Goal: Task Accomplishment & Management: Use online tool/utility

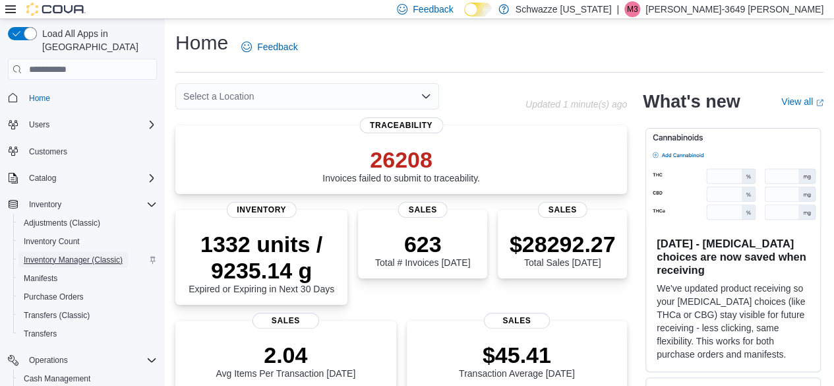
click at [77, 255] on span "Inventory Manager (Classic)" at bounding box center [73, 260] width 99 height 11
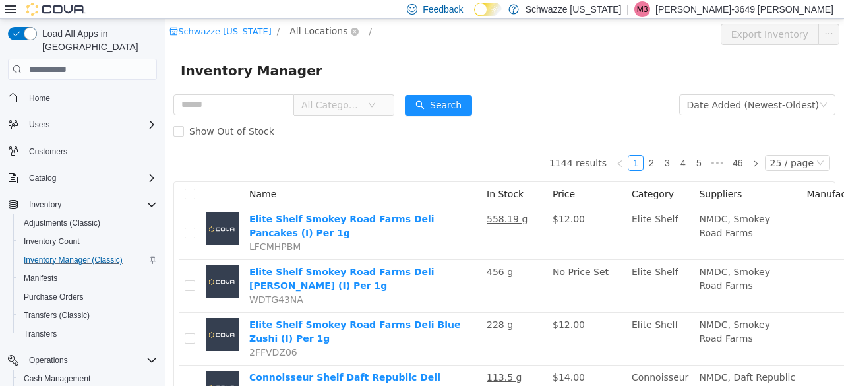
click at [313, 38] on span "All Locations" at bounding box center [319, 31] width 58 height 15
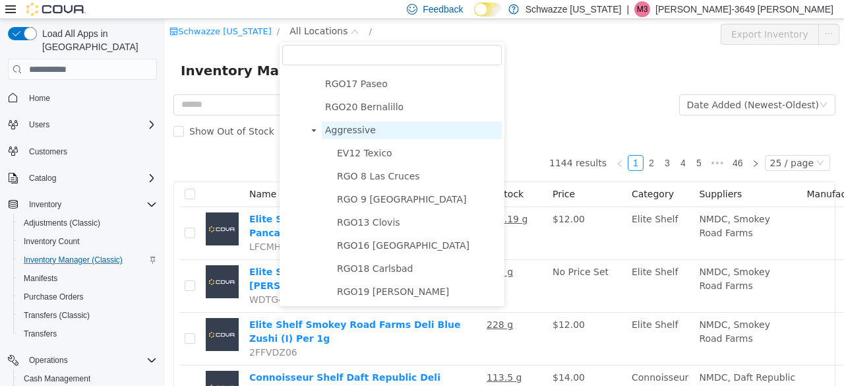
scroll to position [724, 0]
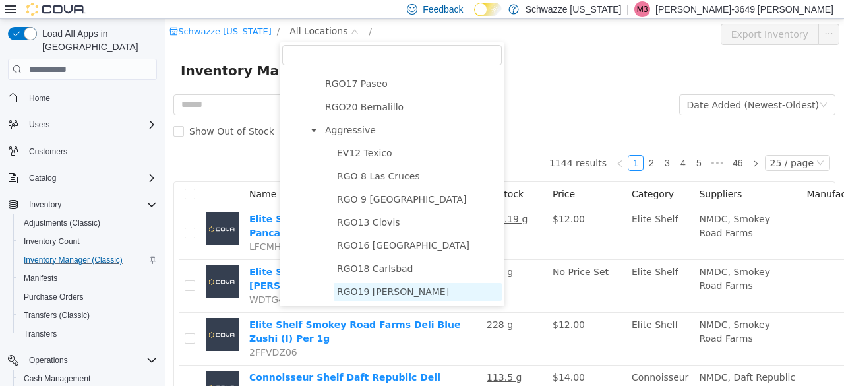
click at [350, 292] on span "RGO19 [PERSON_NAME]" at bounding box center [393, 291] width 112 height 11
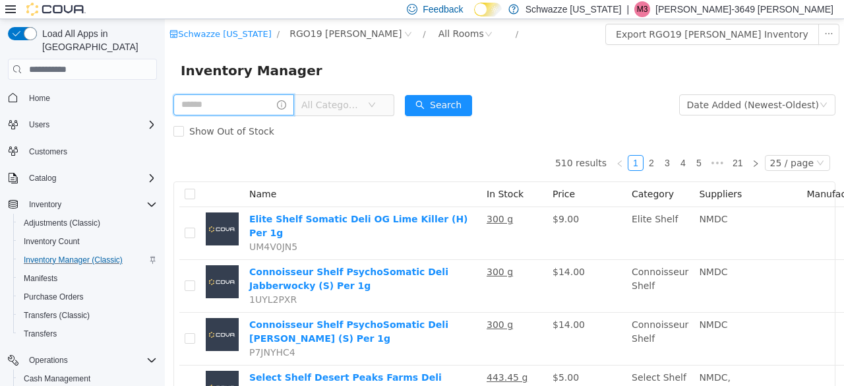
click at [251, 109] on input "text" at bounding box center [233, 104] width 121 height 21
type input "*******"
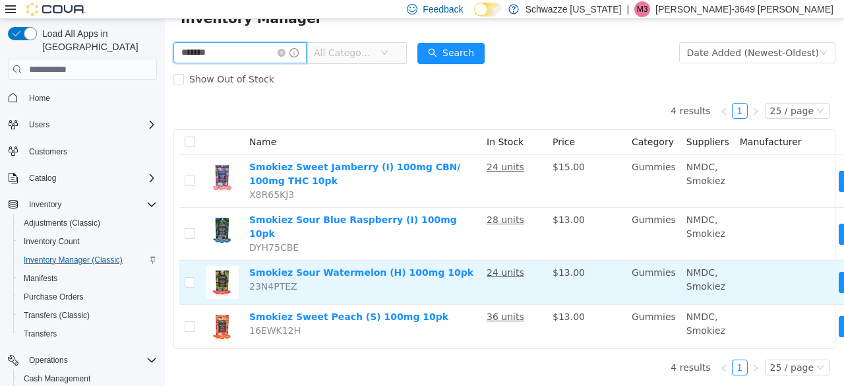
scroll to position [53, 82]
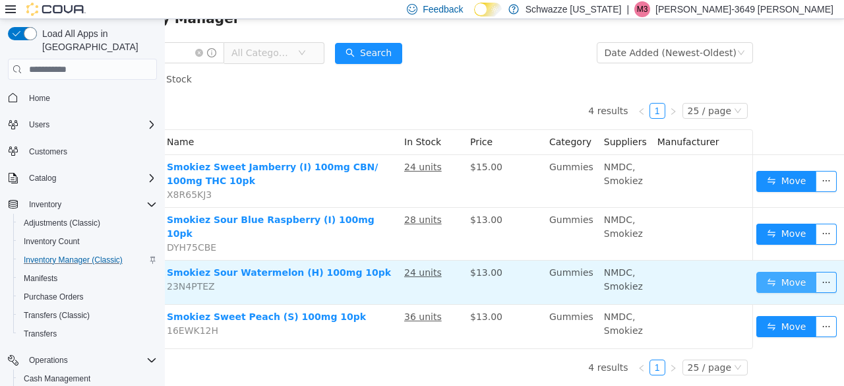
click at [777, 277] on button "Move" at bounding box center [787, 282] width 61 height 21
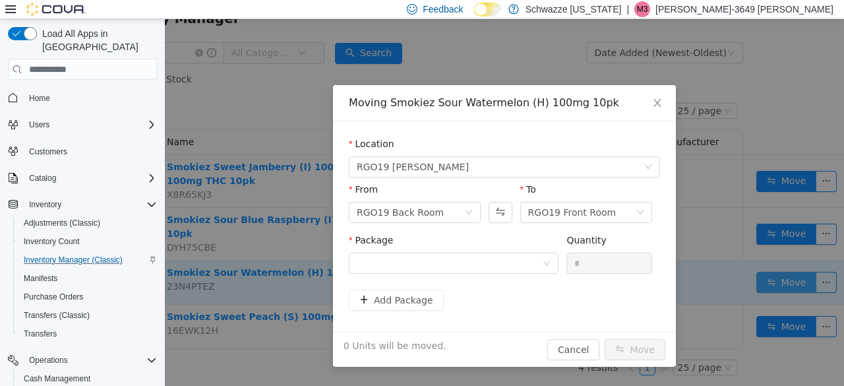
scroll to position [43, 73]
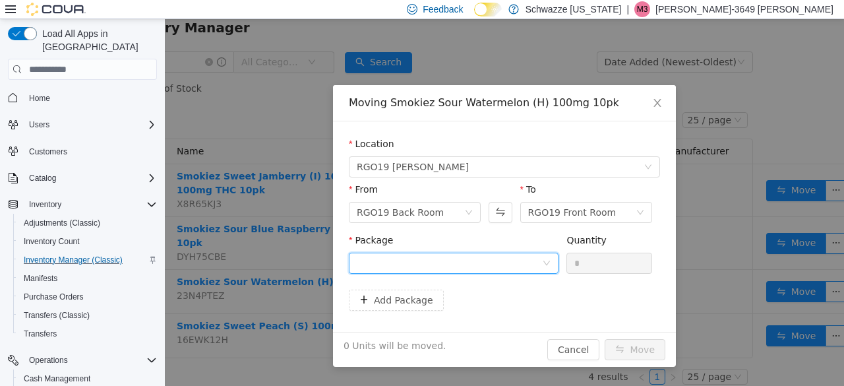
click at [514, 259] on div at bounding box center [449, 263] width 185 height 20
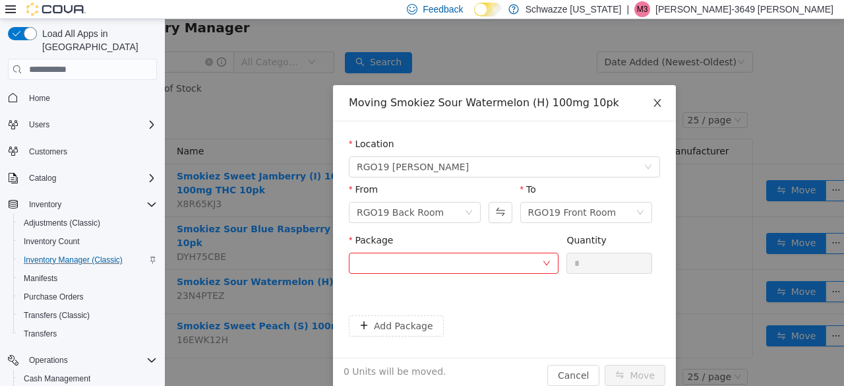
click at [660, 108] on span "Close" at bounding box center [657, 103] width 37 height 37
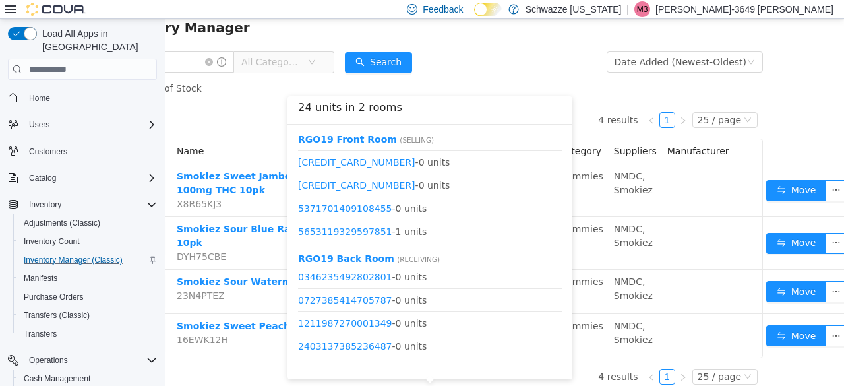
scroll to position [178, 0]
drag, startPoint x: 456, startPoint y: 215, endPoint x: 219, endPoint y: 102, distance: 262.6
click at [219, 102] on div "4 results 1 25 / page Name In Stock Price Category Suppliers Manufacturer Smoki…" at bounding box center [432, 230] width 662 height 257
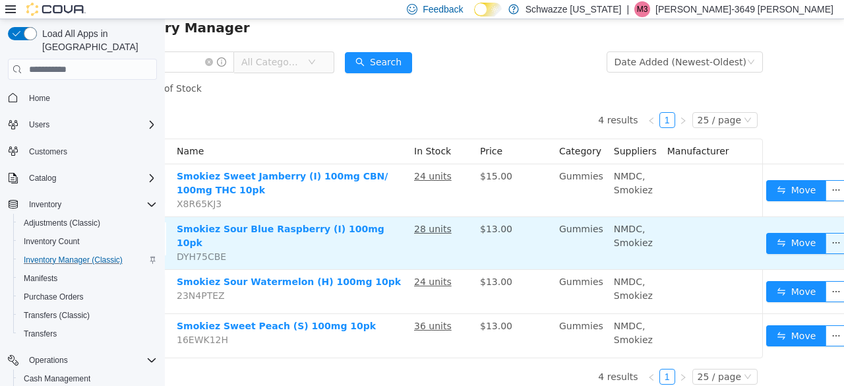
scroll to position [53, 73]
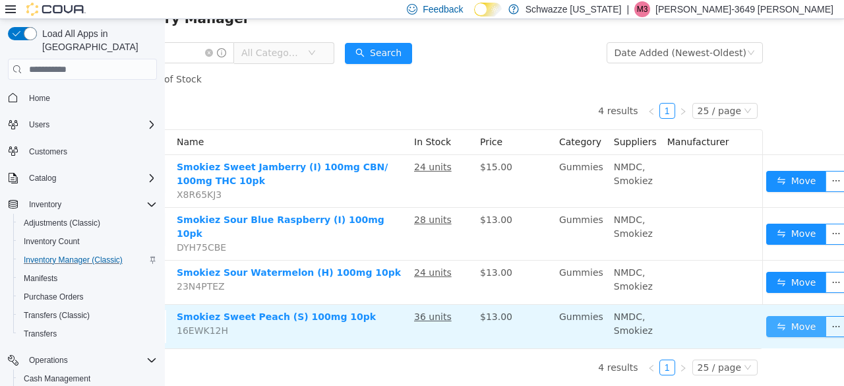
click at [787, 316] on button "Move" at bounding box center [796, 326] width 61 height 21
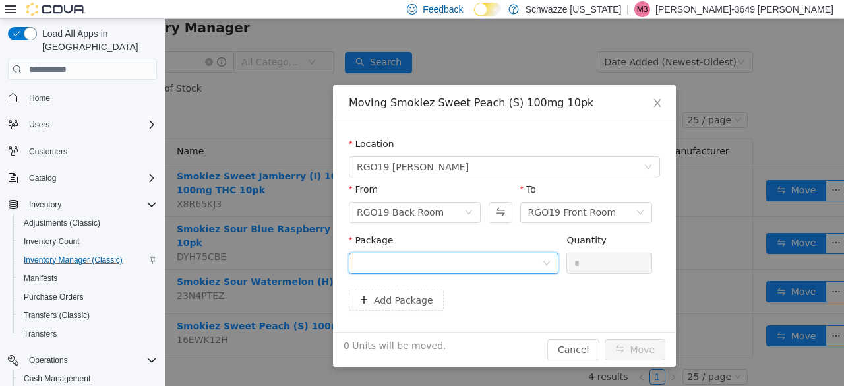
click at [496, 263] on div at bounding box center [449, 263] width 185 height 20
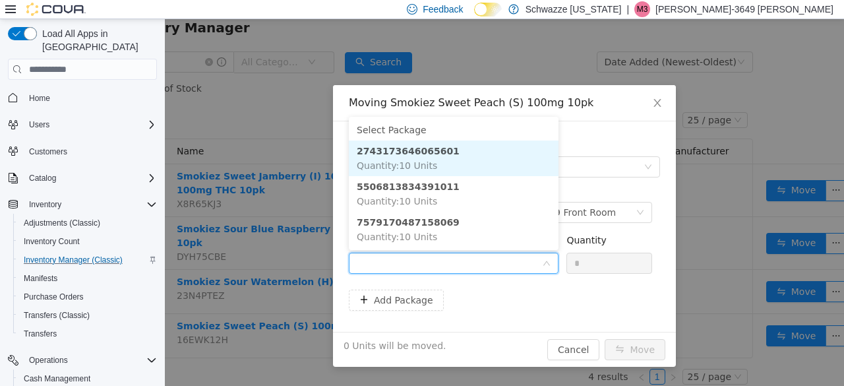
click at [421, 157] on li "2743173646065601 Quantity : 10 Units" at bounding box center [454, 158] width 210 height 36
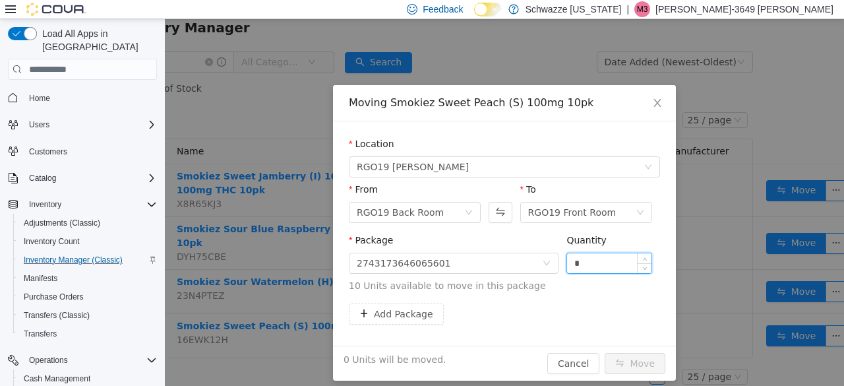
click at [567, 259] on input "*" at bounding box center [609, 263] width 84 height 20
type input "**"
click at [640, 361] on button "Move" at bounding box center [635, 363] width 61 height 21
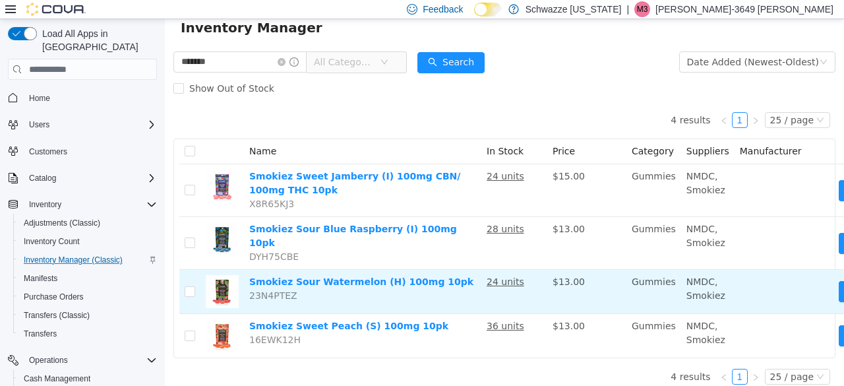
scroll to position [43, 82]
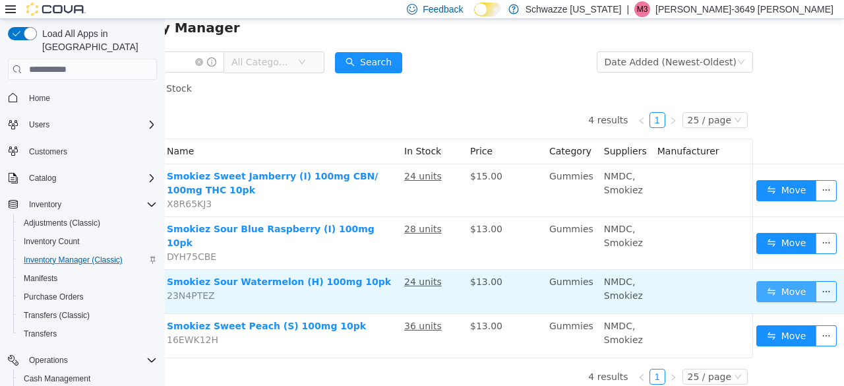
click at [789, 282] on button "Move" at bounding box center [787, 291] width 61 height 21
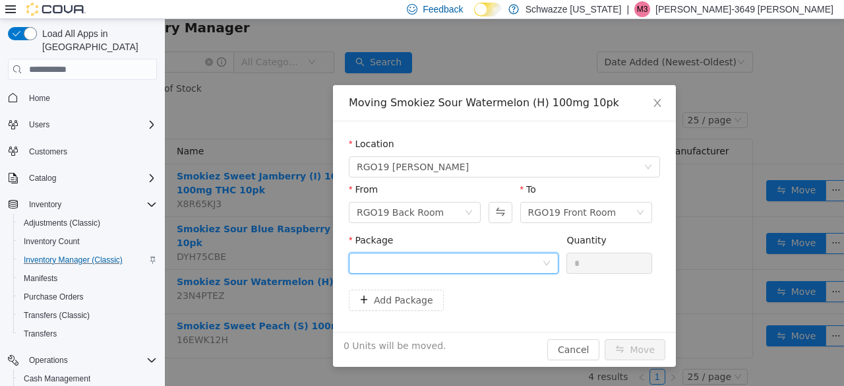
click at [497, 262] on div at bounding box center [449, 263] width 185 height 20
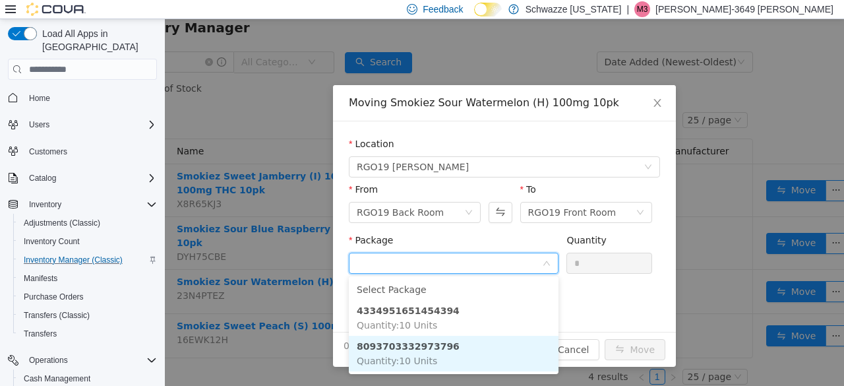
click at [448, 348] on li "8093703332973796 Quantity : 10 Units" at bounding box center [454, 354] width 210 height 36
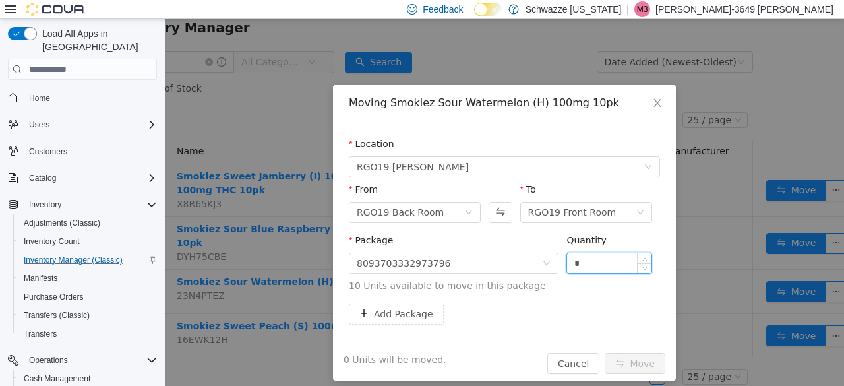
click at [567, 264] on input "*" at bounding box center [609, 263] width 84 height 20
type input "**"
click at [630, 365] on button "Move" at bounding box center [635, 363] width 61 height 21
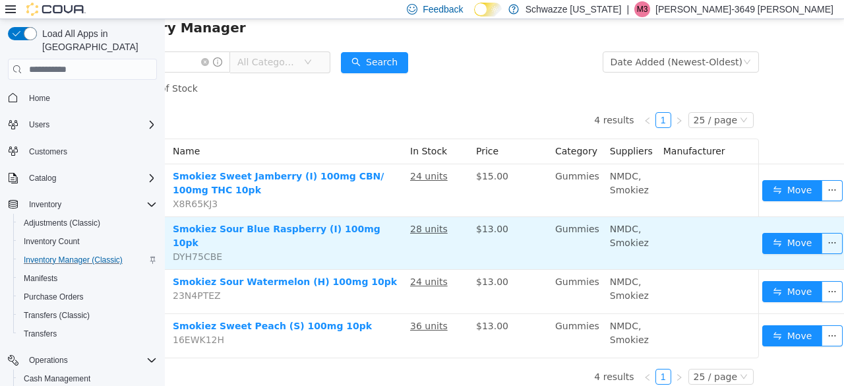
scroll to position [43, 82]
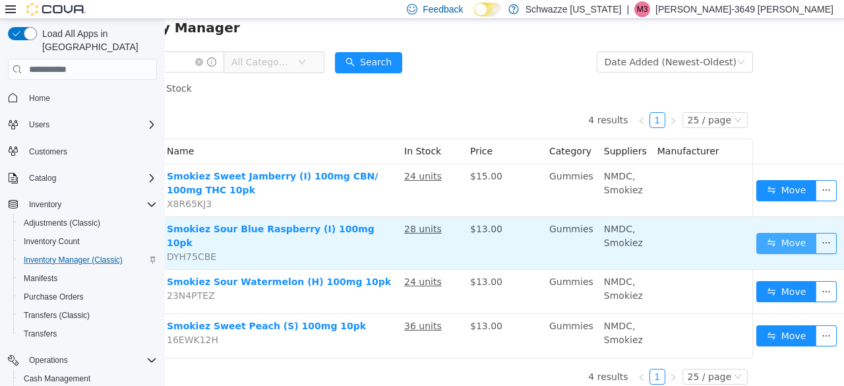
click at [784, 239] on button "Move" at bounding box center [787, 243] width 61 height 21
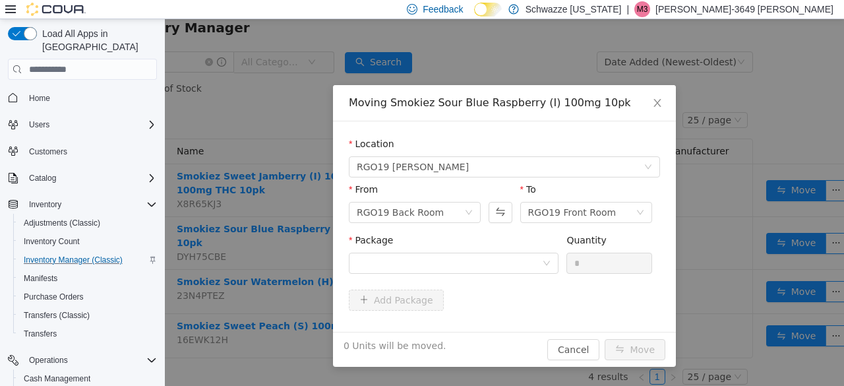
click at [483, 273] on div "Package" at bounding box center [454, 256] width 210 height 46
click at [497, 258] on div at bounding box center [449, 263] width 185 height 20
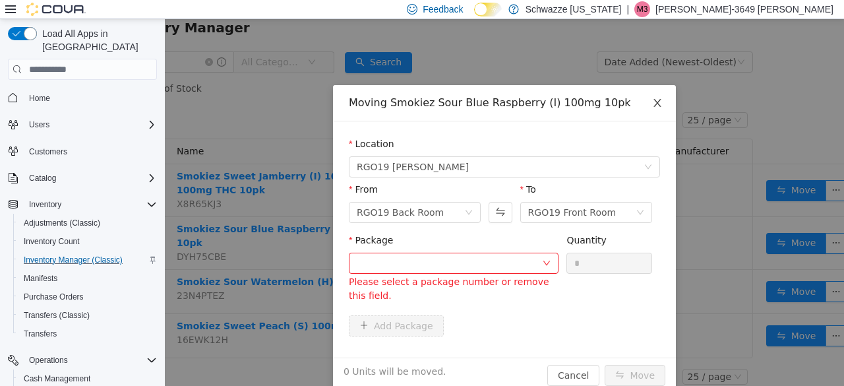
click at [661, 108] on span "Close" at bounding box center [657, 103] width 37 height 37
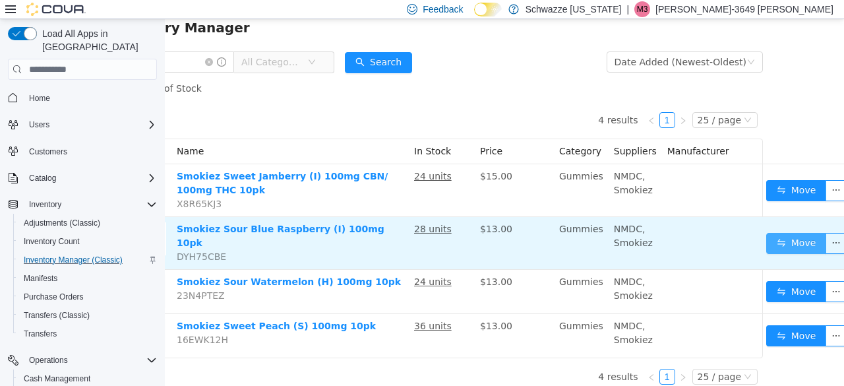
click at [785, 235] on button "Move" at bounding box center [796, 243] width 61 height 21
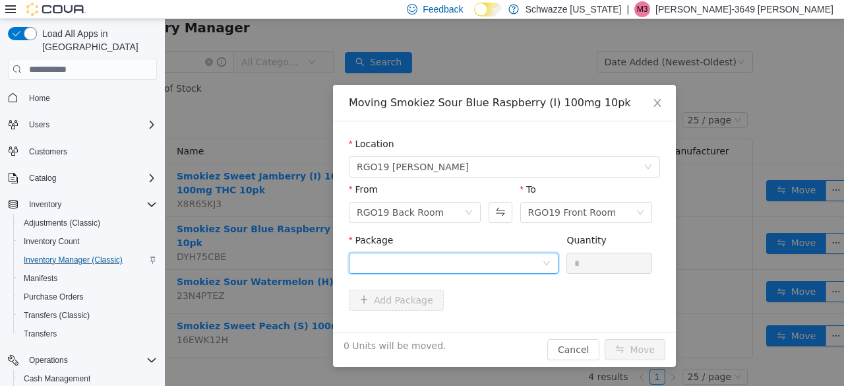
click at [526, 263] on div at bounding box center [449, 263] width 185 height 20
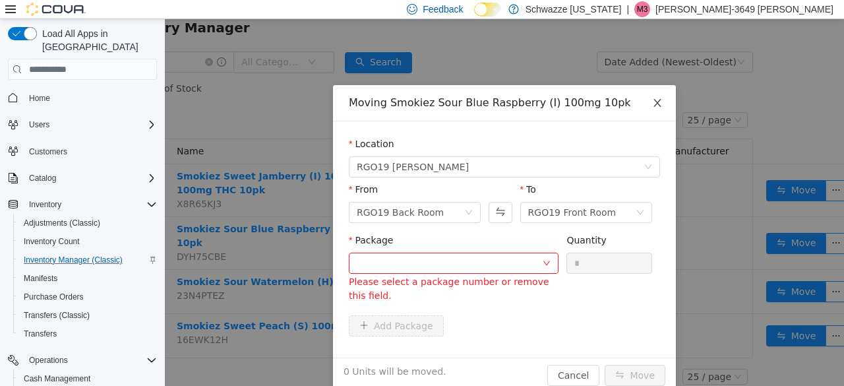
click at [658, 102] on span "Close" at bounding box center [657, 103] width 37 height 37
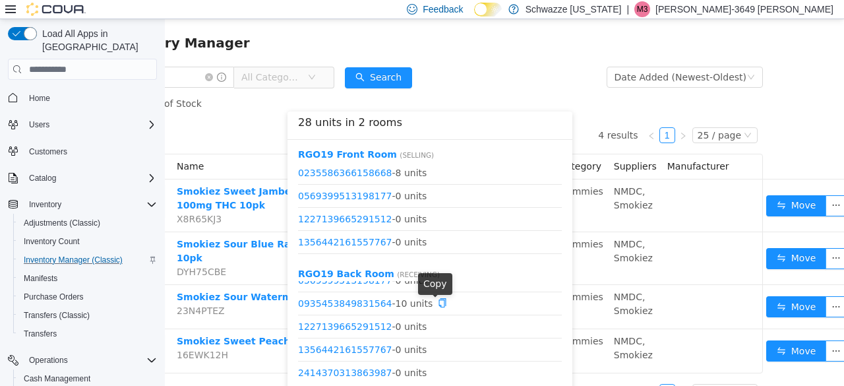
scroll to position [16, 0]
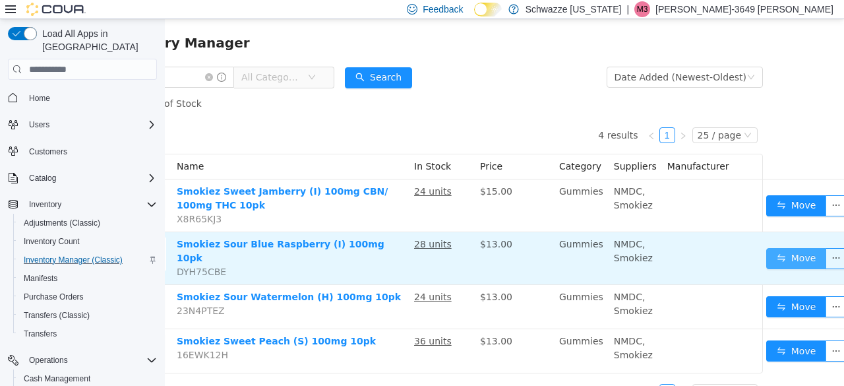
click at [785, 253] on button "Move" at bounding box center [796, 258] width 61 height 21
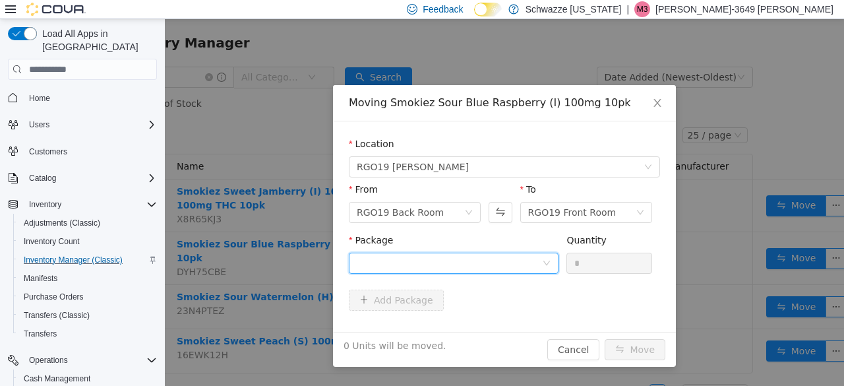
click at [427, 266] on div at bounding box center [449, 263] width 185 height 20
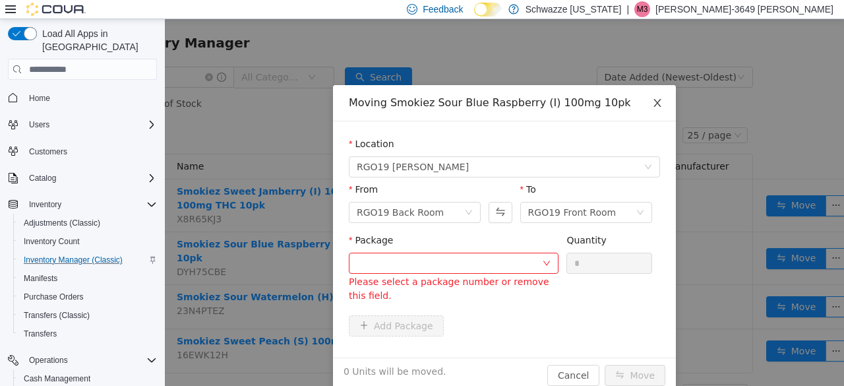
click at [654, 113] on span "Close" at bounding box center [657, 103] width 37 height 37
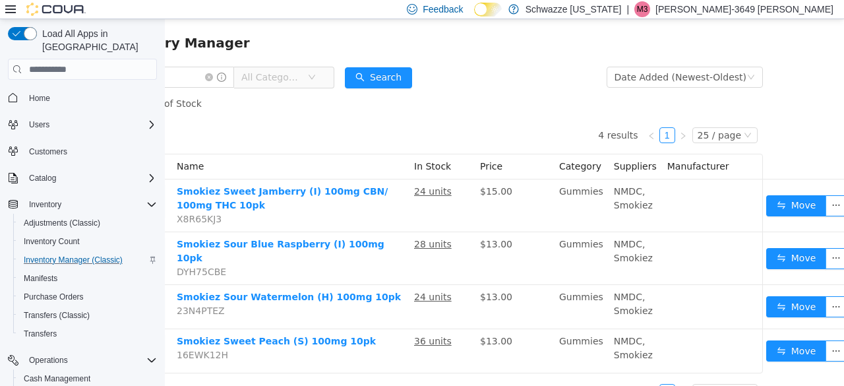
click at [654, 113] on div "Show Out of Stock" at bounding box center [432, 103] width 662 height 26
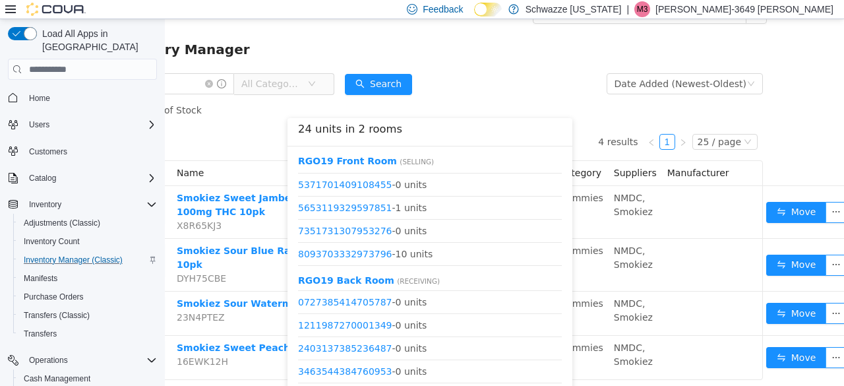
scroll to position [225, 0]
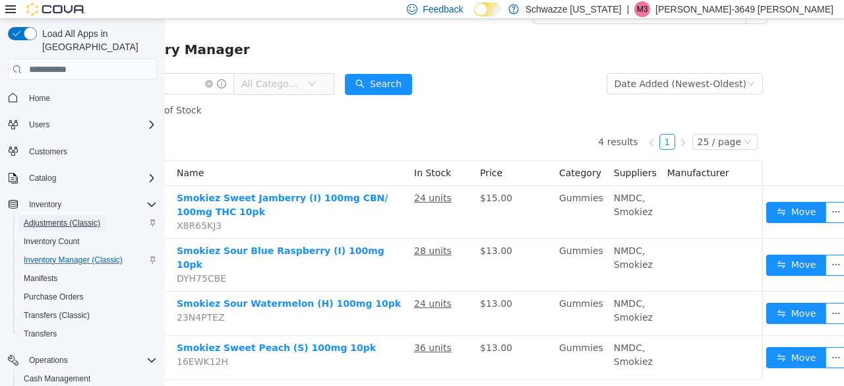
click at [65, 218] on span "Adjustments (Classic)" at bounding box center [62, 223] width 77 height 11
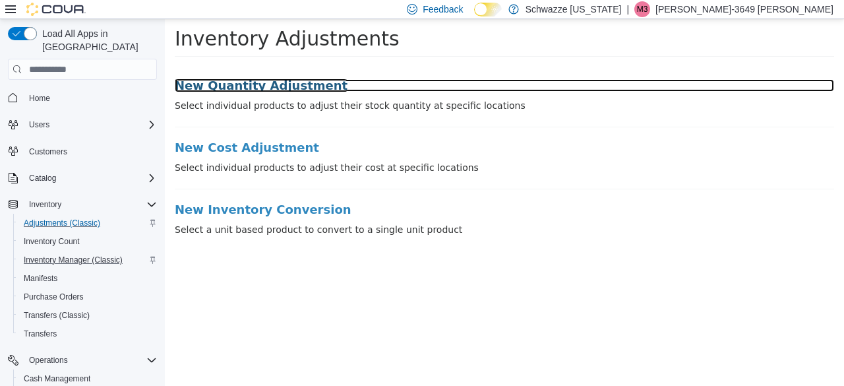
click at [202, 86] on h3 "New Quantity Adjustment" at bounding box center [505, 85] width 660 height 13
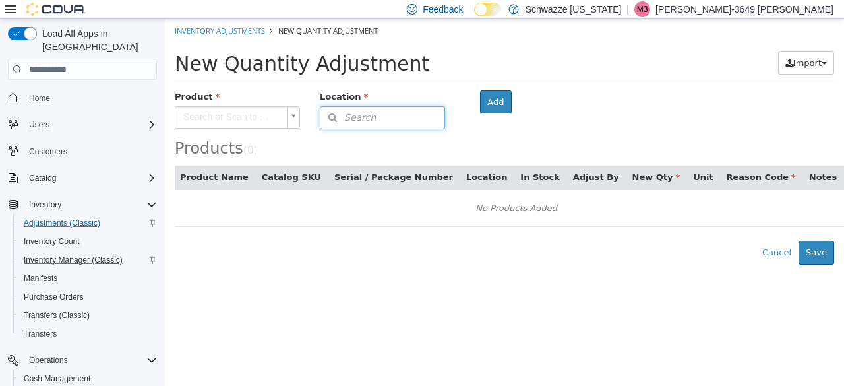
click at [359, 119] on span "Search" at bounding box center [348, 118] width 55 height 14
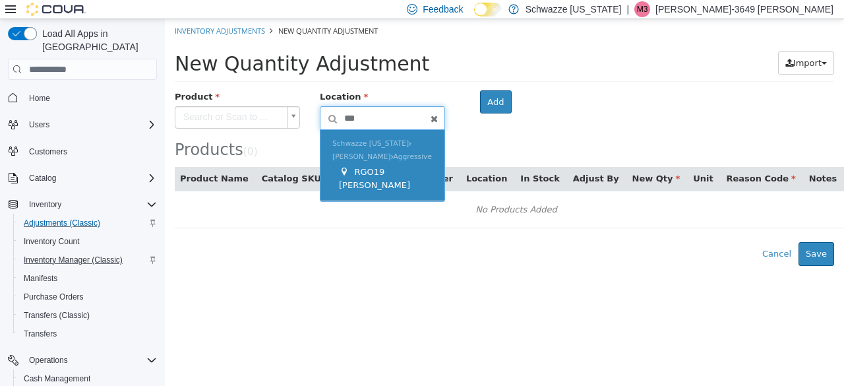
type input "***"
click at [373, 160] on span "Schwazze [US_STATE] [PERSON_NAME] Aggressive" at bounding box center [382, 150] width 100 height 22
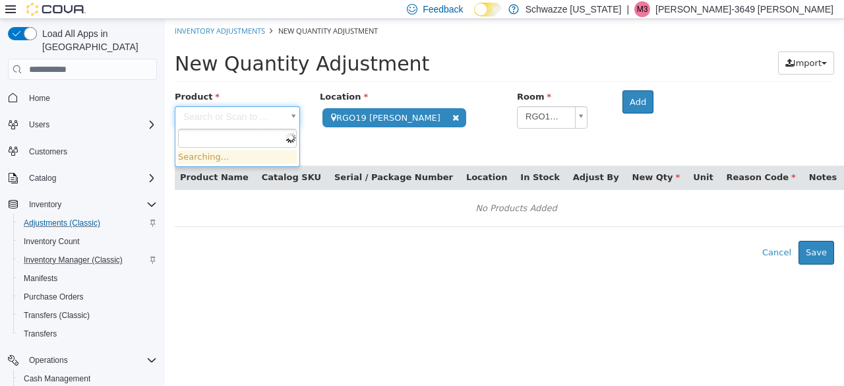
click at [260, 120] on body "**********" at bounding box center [504, 141] width 679 height 245
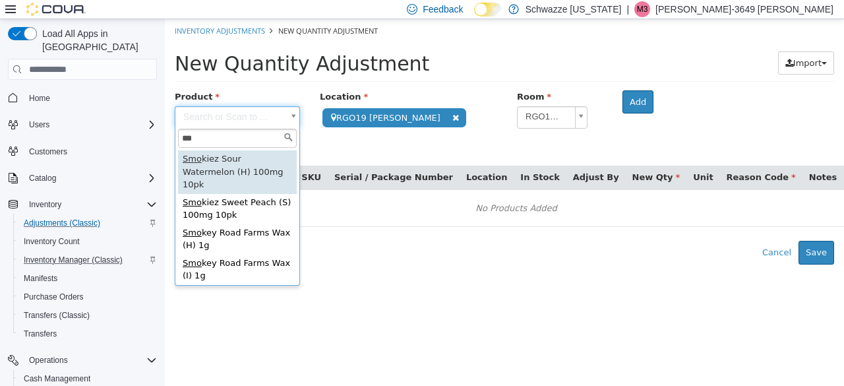
type input "***"
type input "**********"
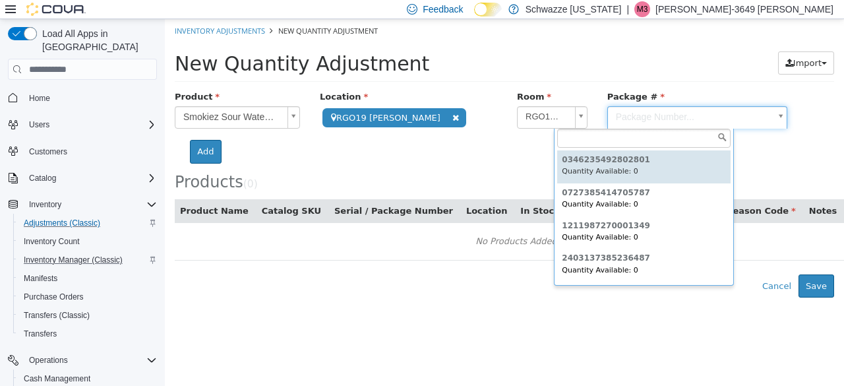
click at [599, 116] on body "**********" at bounding box center [504, 158] width 679 height 278
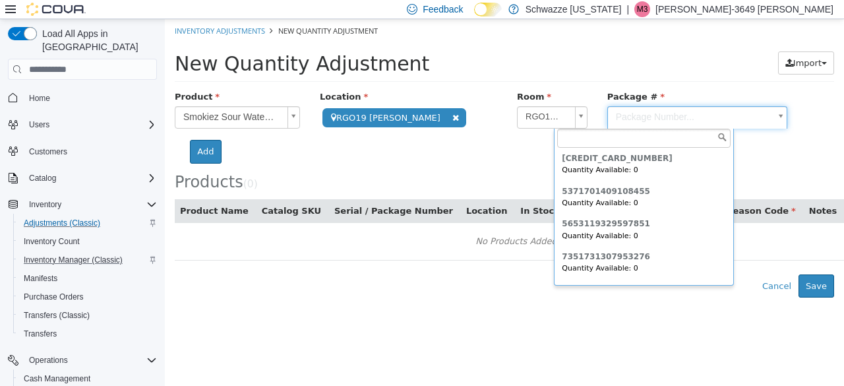
scroll to position [297, 0]
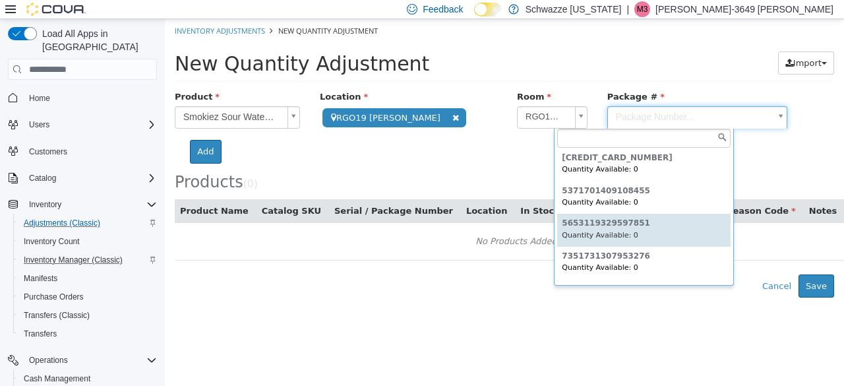
type input "**********"
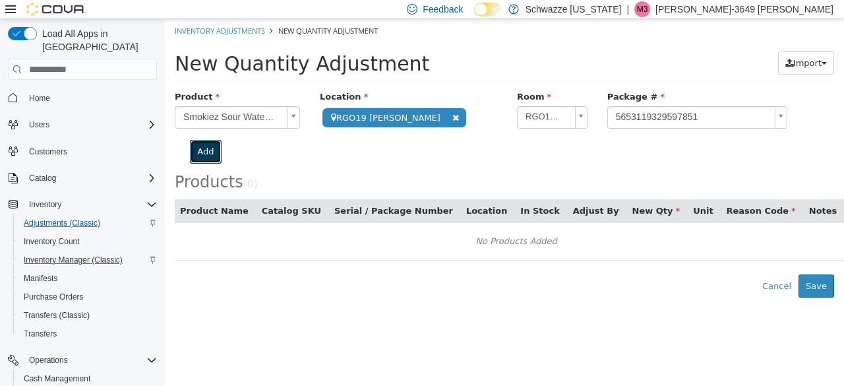
click at [221, 140] on button "Add" at bounding box center [205, 152] width 31 height 24
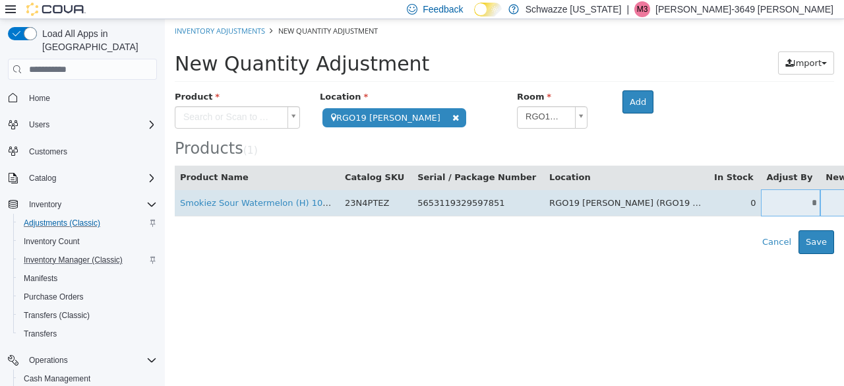
click at [761, 202] on input "*" at bounding box center [790, 203] width 59 height 10
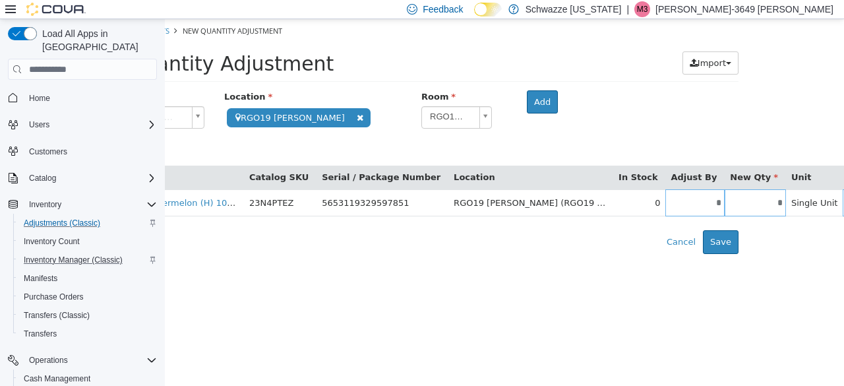
scroll to position [0, 162]
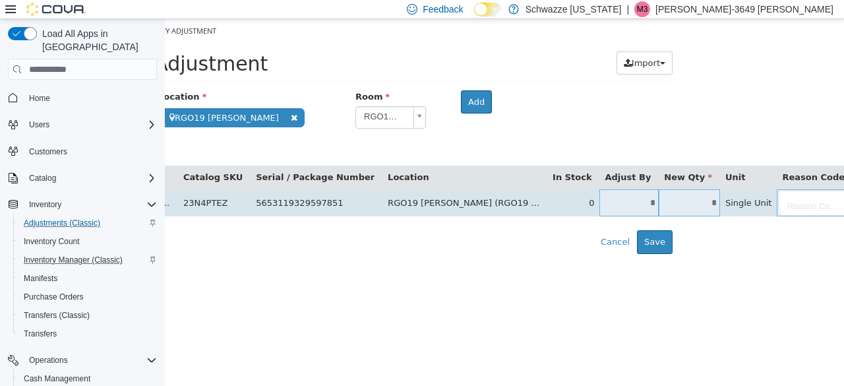
type input "*"
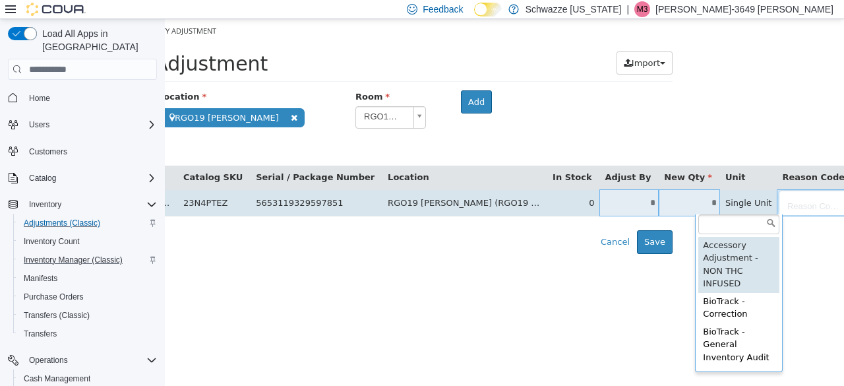
scroll to position [0, 113]
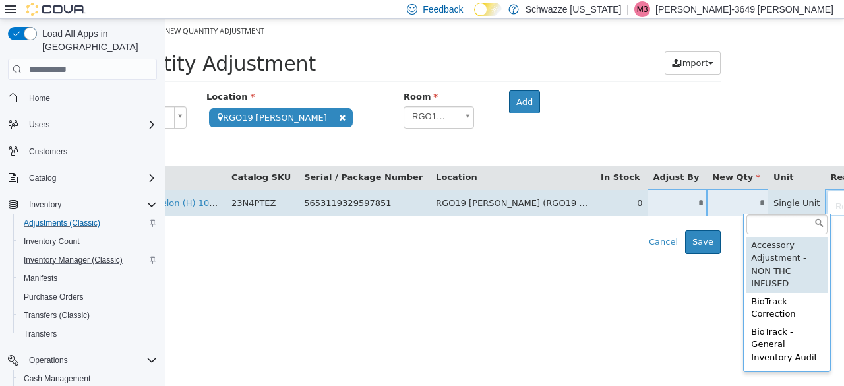
click at [731, 206] on body "**********" at bounding box center [390, 136] width 679 height 235
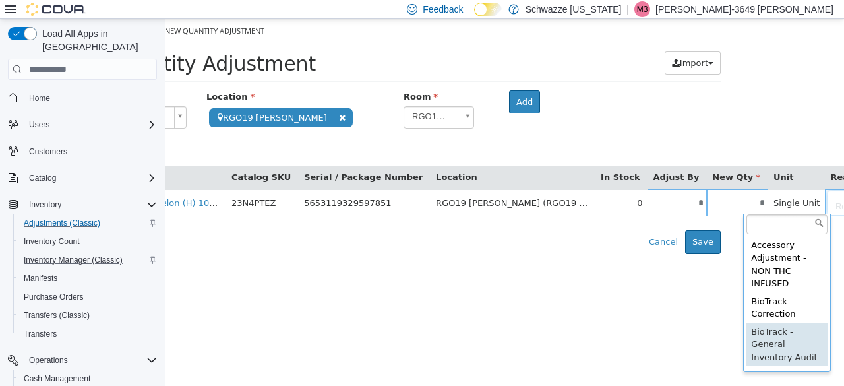
type input "**********"
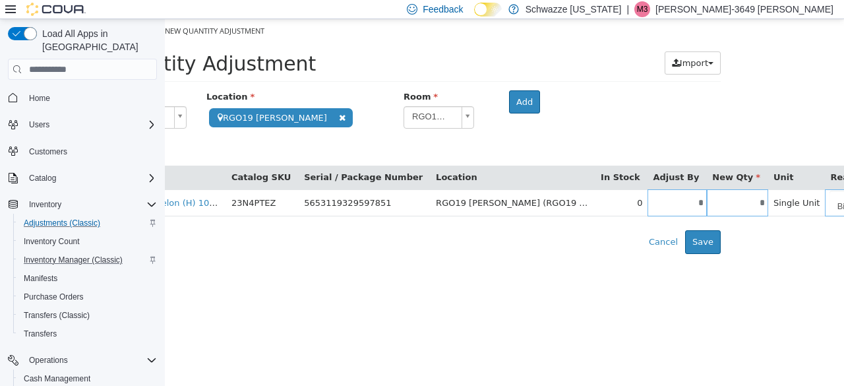
scroll to position [0, 233]
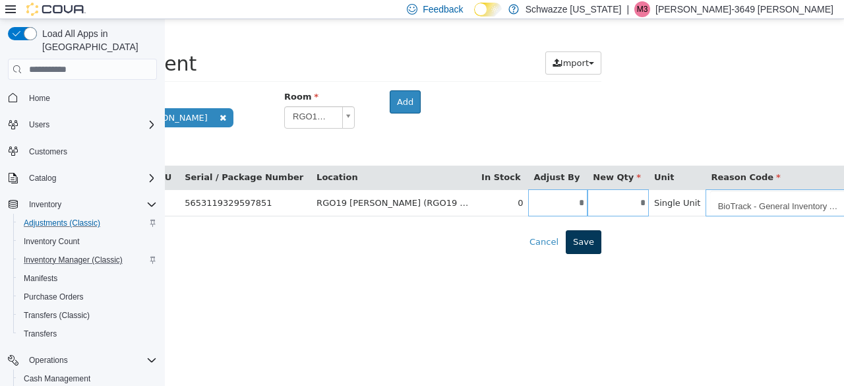
type input "**********"
click at [588, 247] on button "Save" at bounding box center [584, 242] width 36 height 24
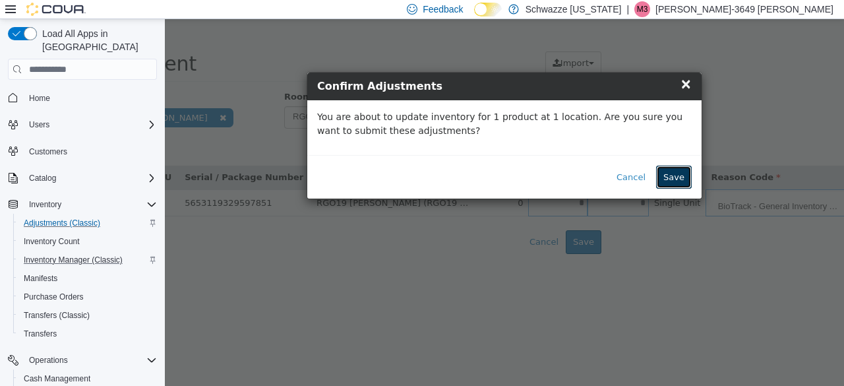
click at [675, 178] on button "Save" at bounding box center [674, 178] width 36 height 24
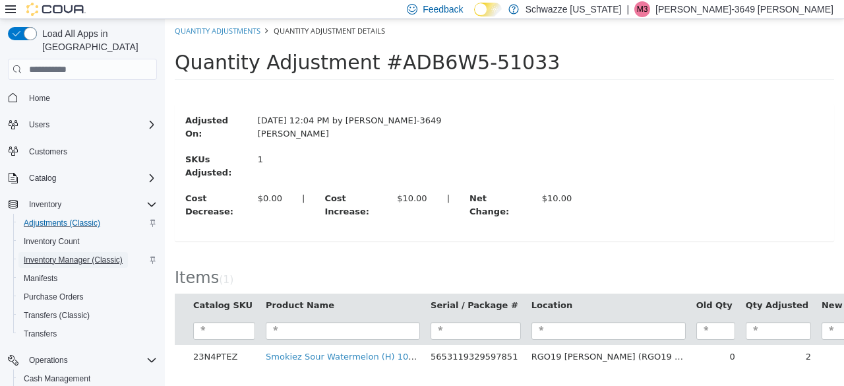
click at [75, 255] on span "Inventory Manager (Classic)" at bounding box center [73, 260] width 99 height 11
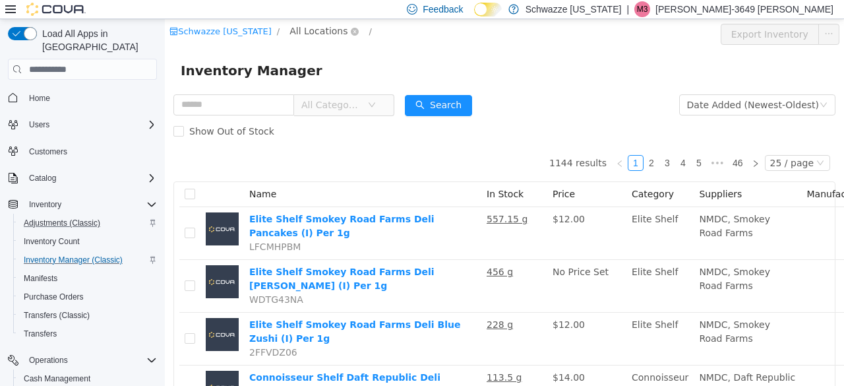
click at [313, 27] on span "All Locations" at bounding box center [319, 31] width 58 height 15
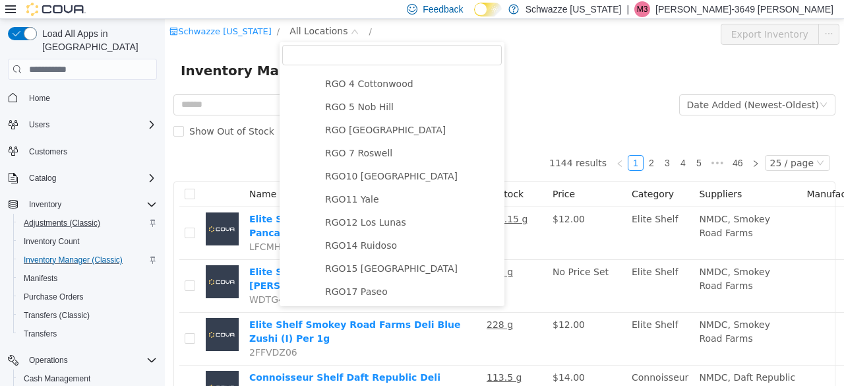
scroll to position [724, 0]
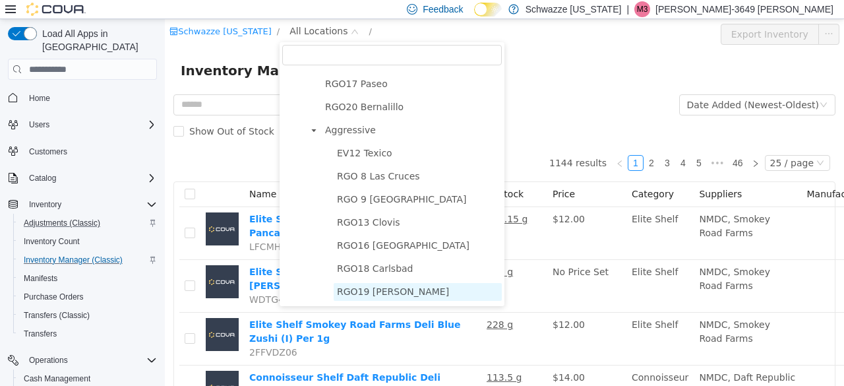
click at [373, 294] on span "RGO19 [PERSON_NAME]" at bounding box center [393, 291] width 112 height 11
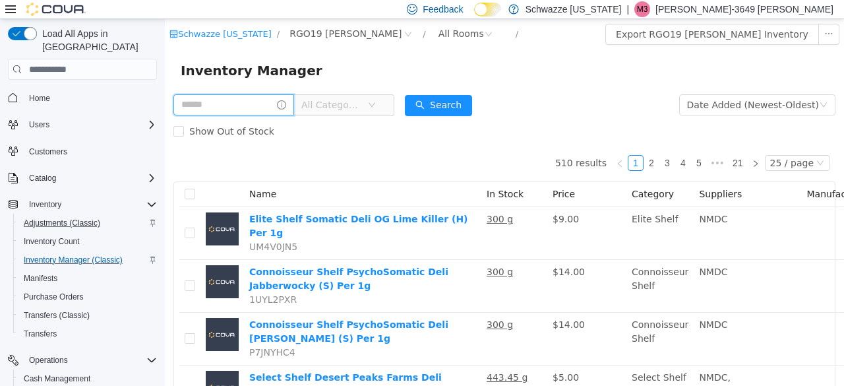
click at [222, 106] on input "text" at bounding box center [233, 104] width 121 height 21
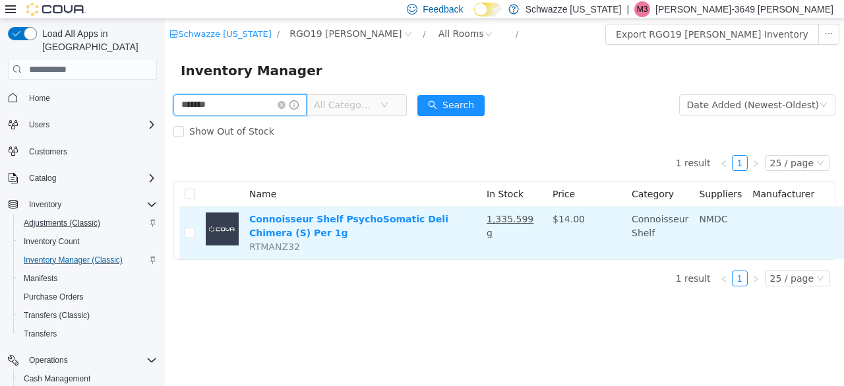
scroll to position [0, 94]
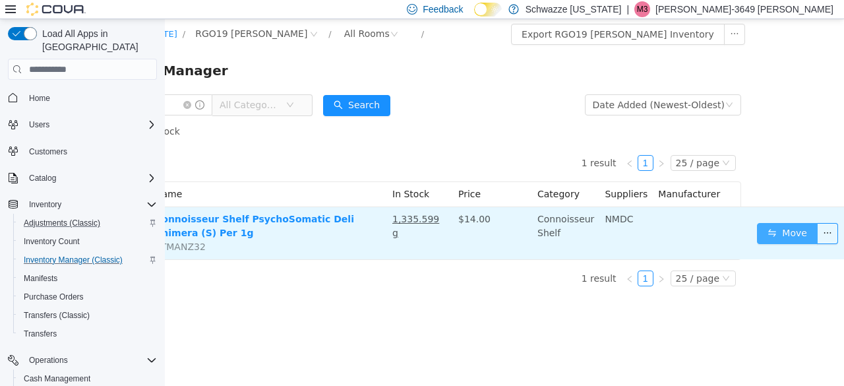
click at [786, 233] on button "Move" at bounding box center [787, 233] width 61 height 21
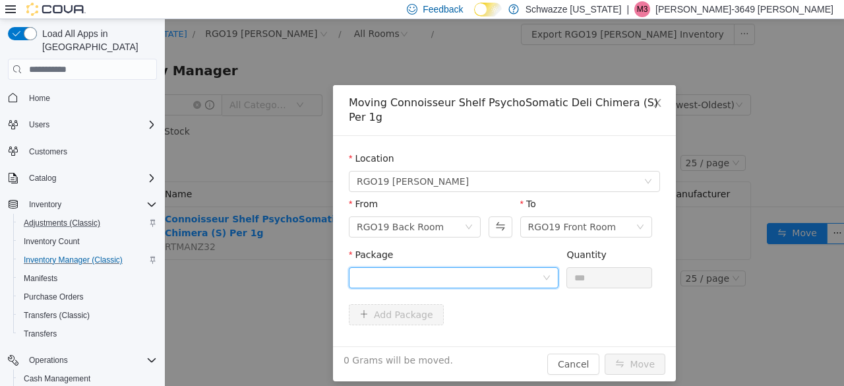
click at [440, 282] on div at bounding box center [449, 278] width 185 height 20
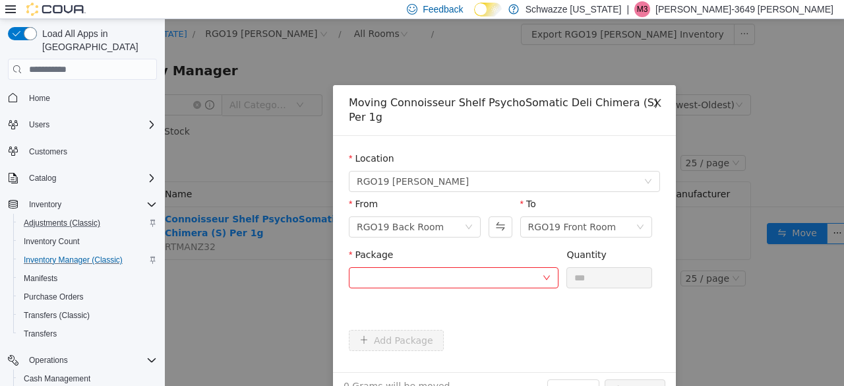
click at [650, 109] on span "Close" at bounding box center [657, 103] width 37 height 37
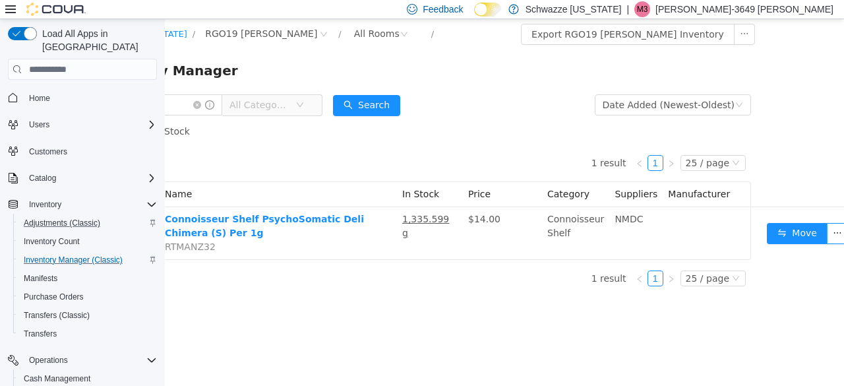
scroll to position [0, 0]
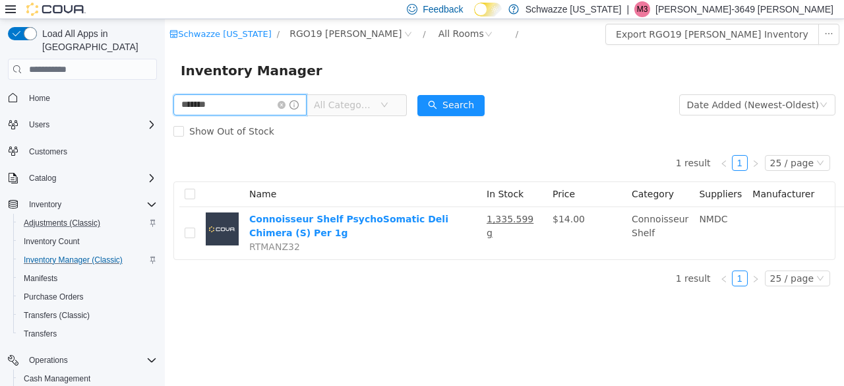
click at [223, 105] on input "*******" at bounding box center [239, 104] width 133 height 21
type input "**"
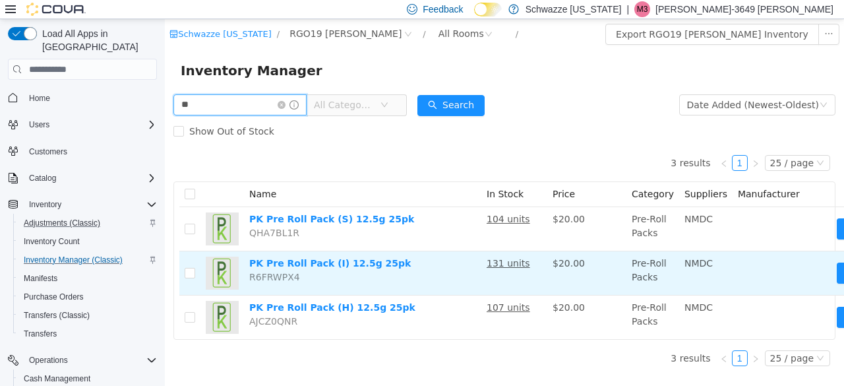
scroll to position [0, 82]
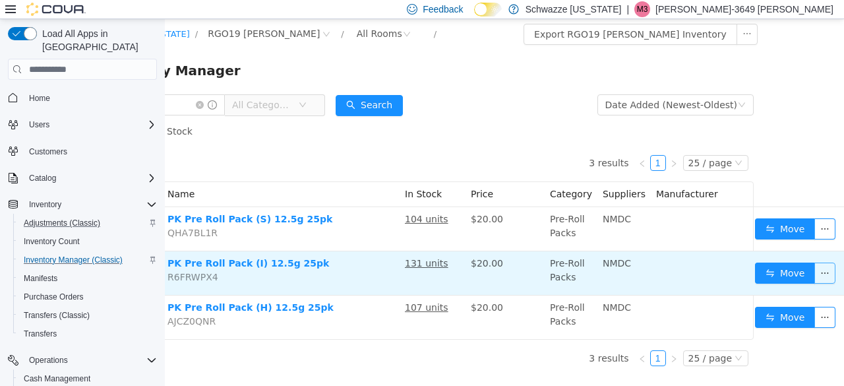
click at [815, 270] on button "button" at bounding box center [825, 273] width 21 height 21
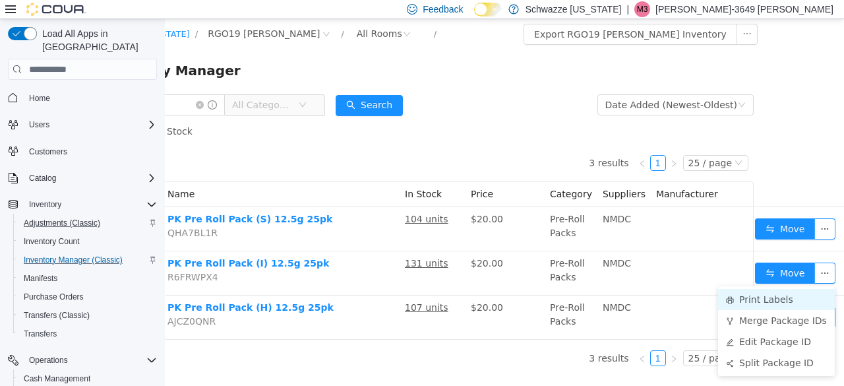
click at [786, 302] on li "Print Labels" at bounding box center [776, 299] width 117 height 21
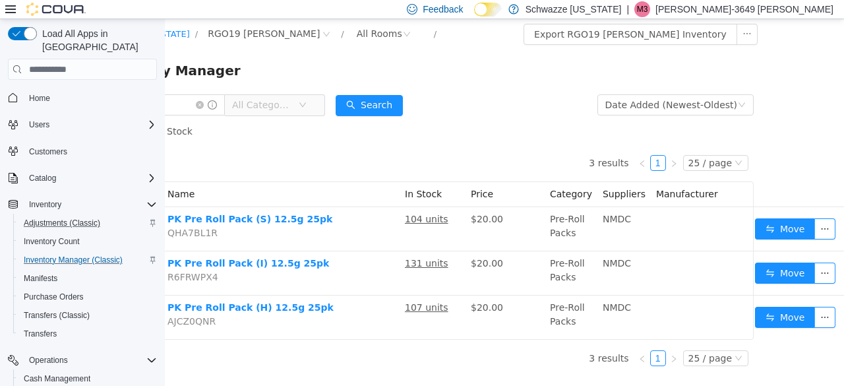
scroll to position [0, 72]
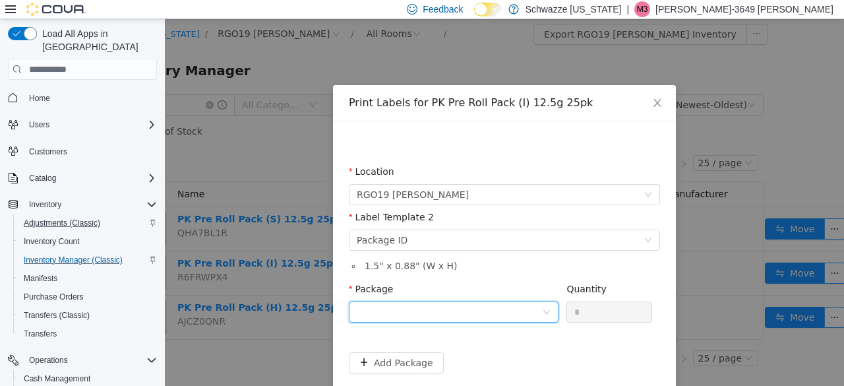
click at [439, 314] on div at bounding box center [449, 312] width 185 height 20
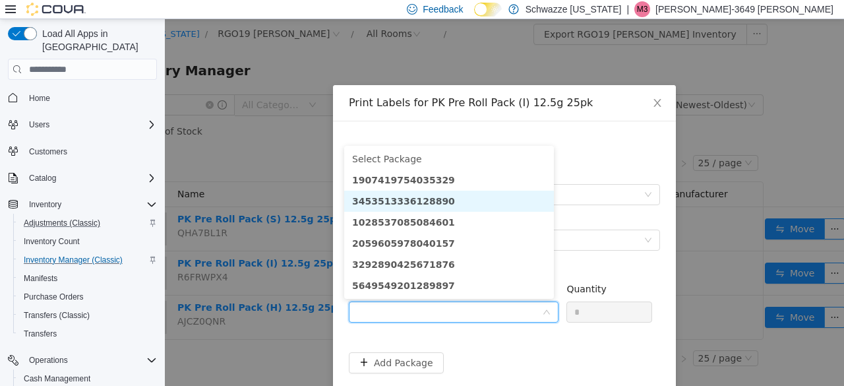
click at [414, 202] on strong "3453513336128890" at bounding box center [403, 201] width 103 height 11
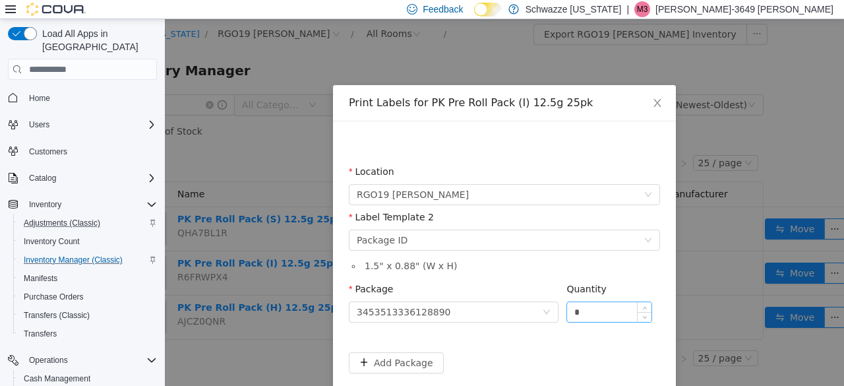
click at [573, 316] on input "*" at bounding box center [609, 312] width 84 height 20
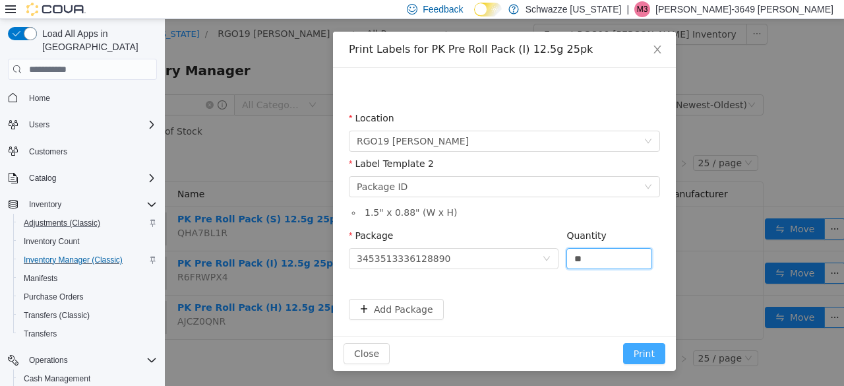
type input "**"
click at [638, 352] on button "Print" at bounding box center [644, 353] width 42 height 21
click at [640, 355] on button "Print" at bounding box center [644, 353] width 42 height 21
